Goal: Transaction & Acquisition: Purchase product/service

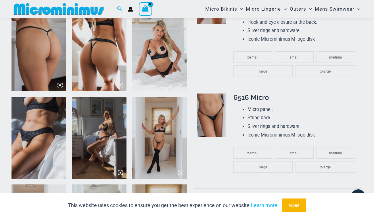
scroll to position [458, 0]
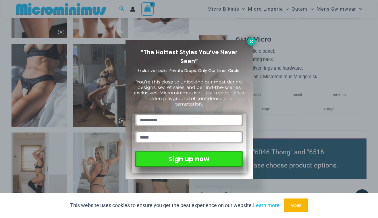
click at [249, 41] on button at bounding box center [251, 42] width 8 height 8
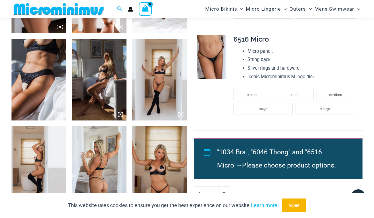
scroll to position [458, 0]
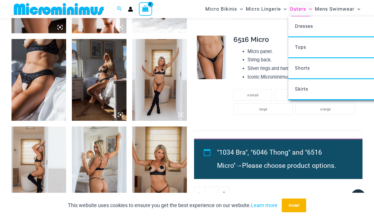
click at [301, 10] on span "Outers" at bounding box center [298, 9] width 16 height 15
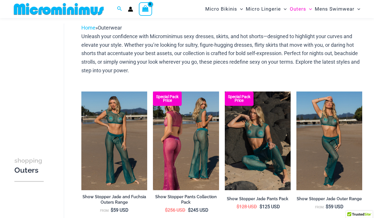
scroll to position [37, 0]
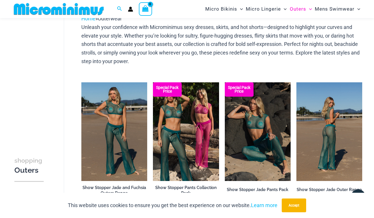
click at [333, 135] on img at bounding box center [329, 131] width 66 height 99
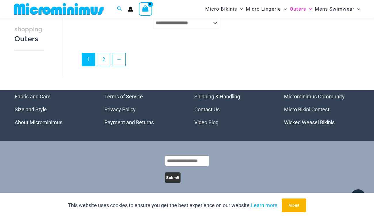
scroll to position [1305, 0]
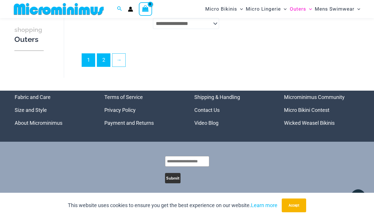
click at [108, 54] on link "2" at bounding box center [103, 60] width 13 height 13
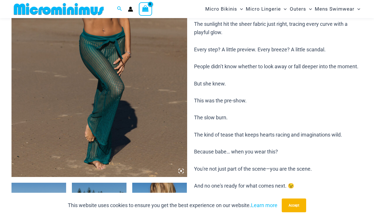
scroll to position [139, 0]
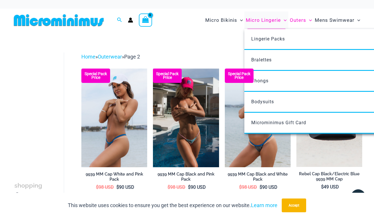
click at [259, 21] on span "Micro Lingerie" at bounding box center [263, 20] width 35 height 15
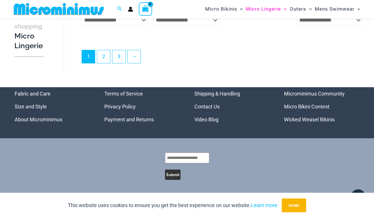
scroll to position [1318, 0]
click at [104, 55] on link "2" at bounding box center [103, 56] width 13 height 13
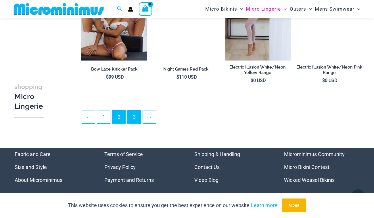
scroll to position [1188, 0]
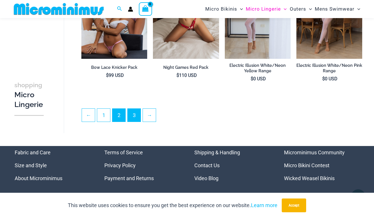
click at [132, 114] on link "3" at bounding box center [134, 115] width 13 height 13
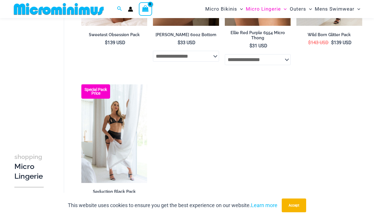
scroll to position [137, 0]
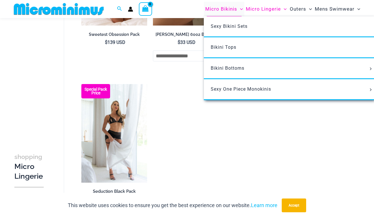
click at [214, 7] on span "Micro Bikinis" at bounding box center [221, 9] width 32 height 15
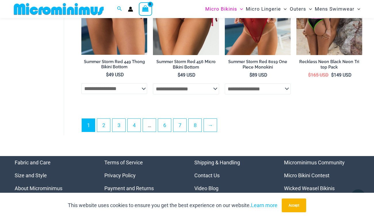
scroll to position [1343, 0]
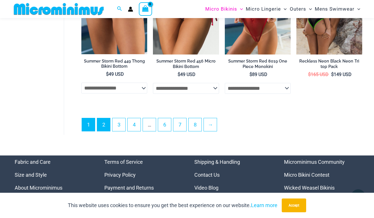
click at [106, 123] on link "2" at bounding box center [103, 124] width 13 height 13
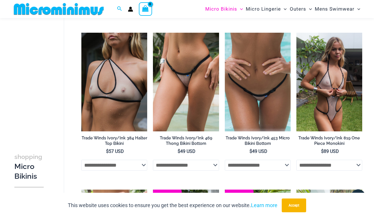
scroll to position [807, 0]
